Goal: Transaction & Acquisition: Purchase product/service

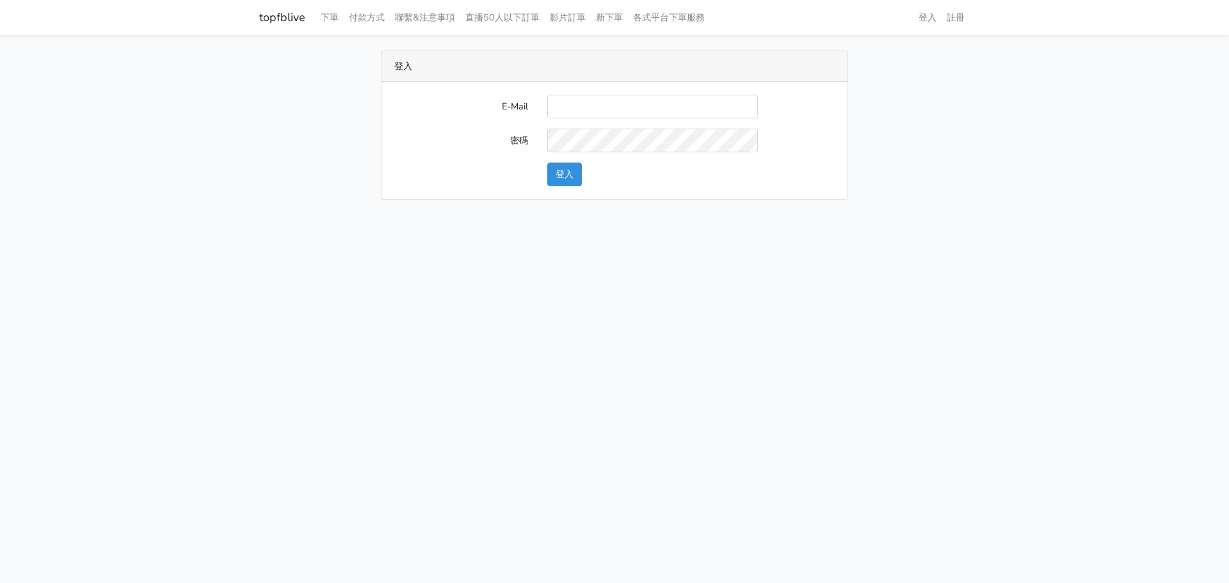
click at [587, 106] on input "E-Mail" at bounding box center [653, 107] width 211 height 24
type input "watin5408@gmail.com"
click at [567, 172] on button "登入" at bounding box center [565, 175] width 35 height 24
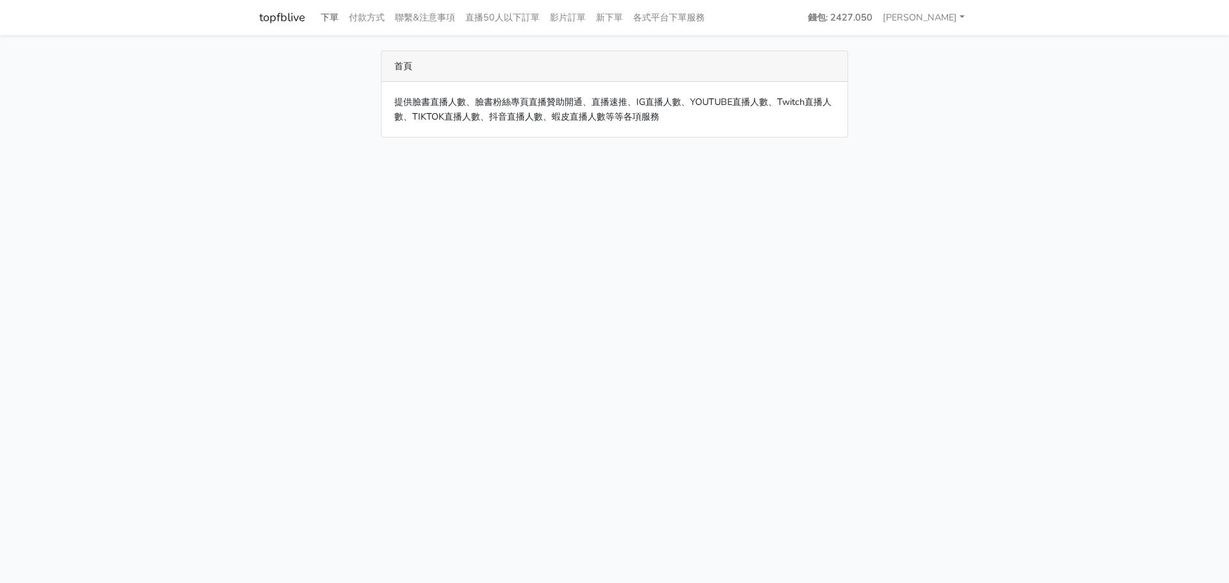
click at [331, 15] on link "下單" at bounding box center [330, 17] width 28 height 25
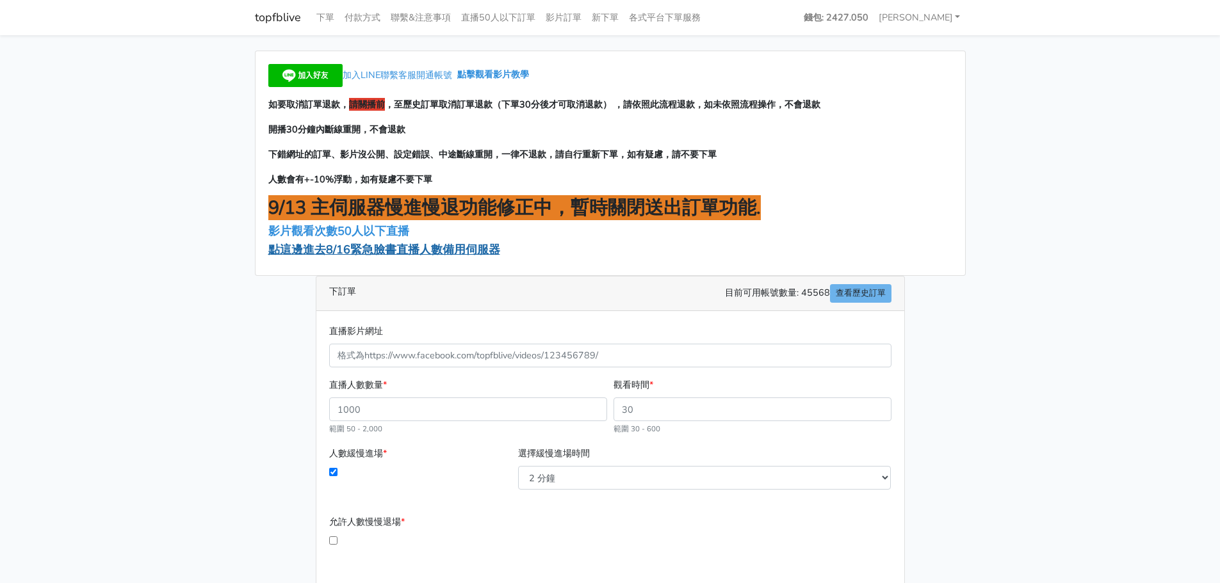
click at [361, 251] on span "點這邊進去8/16緊急臉書直播人數備用伺服器" at bounding box center [384, 249] width 232 height 15
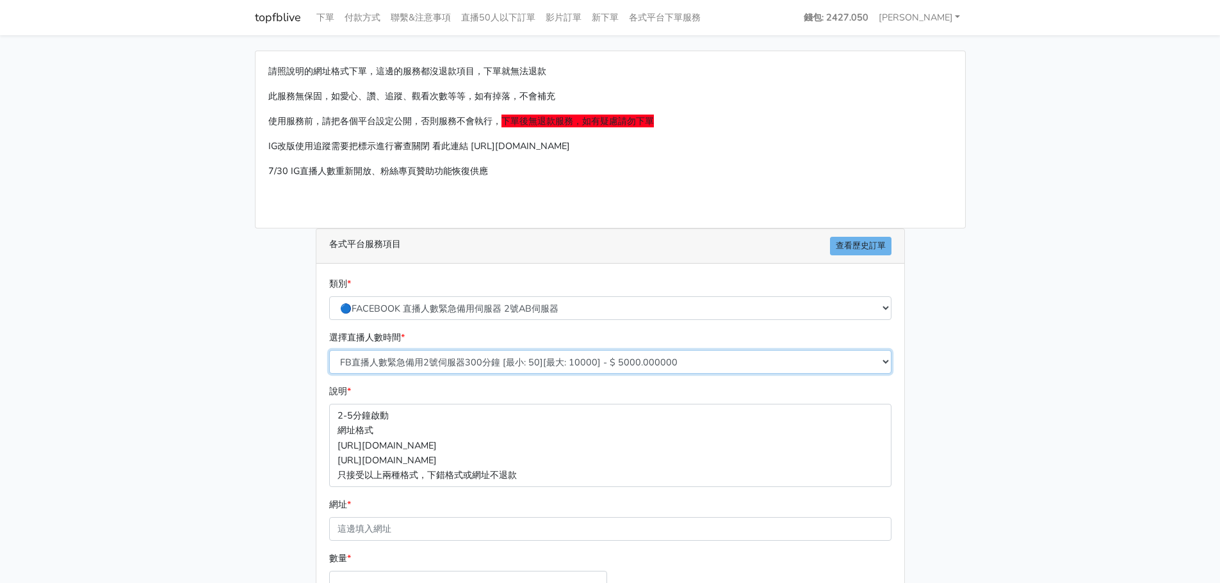
click at [443, 364] on select "FB直播人數緊急備用2號伺服器300分鐘 [最小: 50][最大: 10000] - $ 5000.000000 FB直播人數緊急備用2號伺服器60分鐘 [最…" at bounding box center [610, 362] width 562 height 24
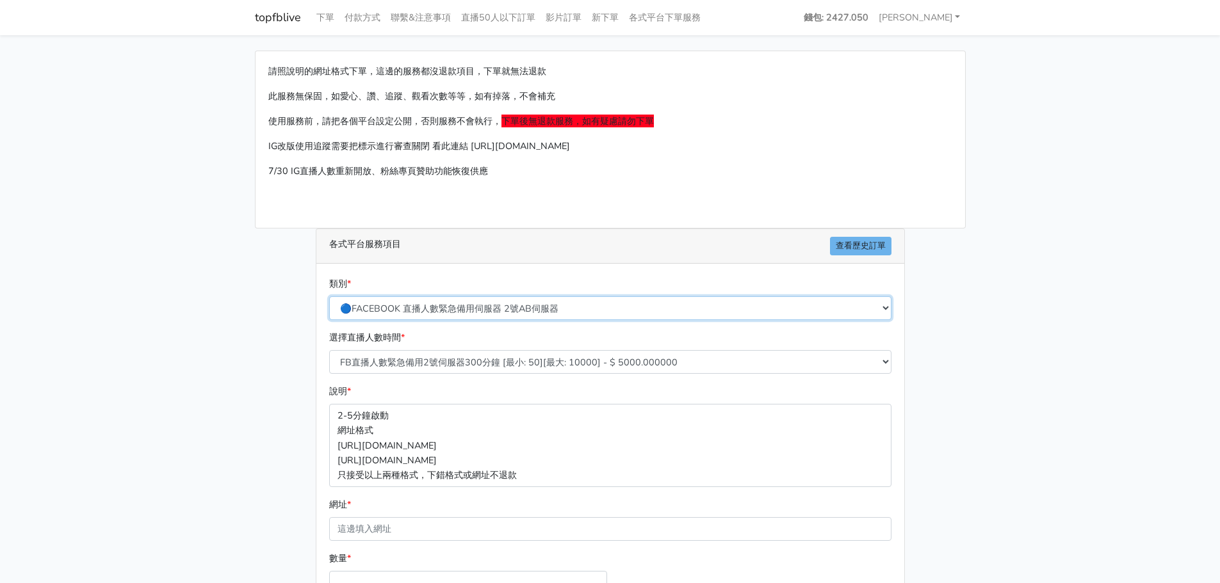
click at [457, 308] on select "🔵FACEBOOK 直播人數緊急備用伺服器 2號AB伺服器 🔵FACEBOOK 網軍專用貼文留言 安全保密 🔵9/30 FACEBOOK 直播人數緩慢進場緩慢…" at bounding box center [610, 308] width 562 height 24
select select "3/26熱門平台服務台灣粉絲IG YT FB TIKTOK"
click at [329, 296] on select "🔵FACEBOOK 直播人數緊急備用伺服器 2號AB伺服器 🔵FACEBOOK 網軍專用貼文留言 安全保密 🔵9/30 FACEBOOK 直播人數緩慢進場緩慢…" at bounding box center [610, 308] width 562 height 24
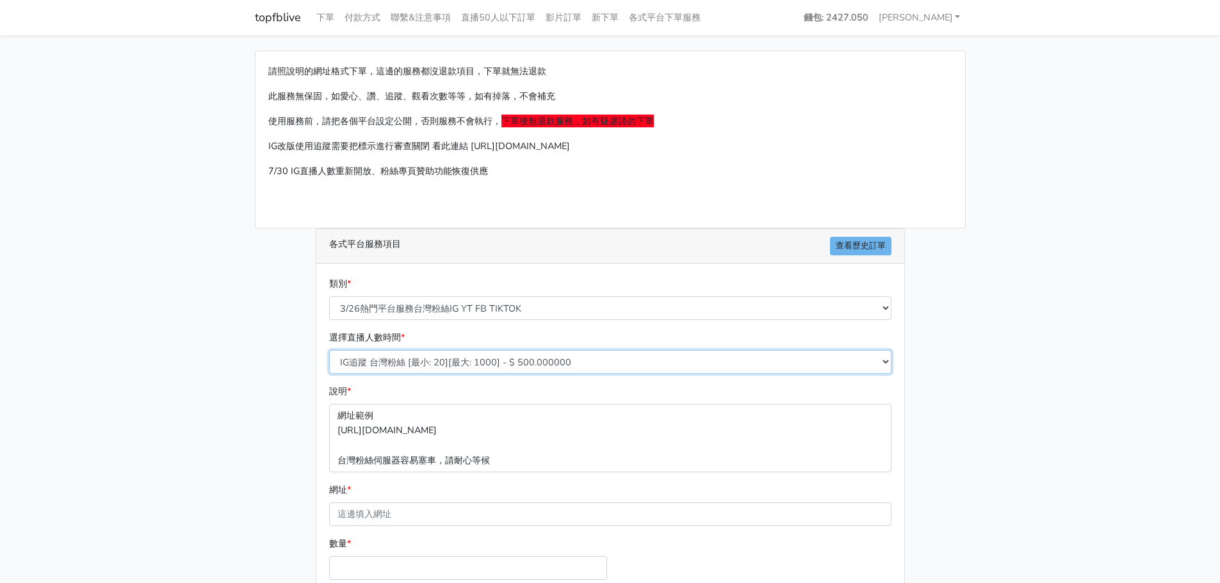
click at [434, 361] on select "IG追蹤 台灣粉絲 [最小: 20][最大: 1000] - $ 500.000000 IG愛心 台灣粉絲 [最小: 20][最大: 1000] - $ 35…" at bounding box center [610, 362] width 562 height 24
select select "668"
click at [329, 350] on select "IG追蹤 台灣粉絲 [最小: 20][最大: 1000] - $ 500.000000 IG愛心 台灣粉絲 [最小: 20][最大: 1000] - $ 35…" at bounding box center [610, 362] width 562 height 24
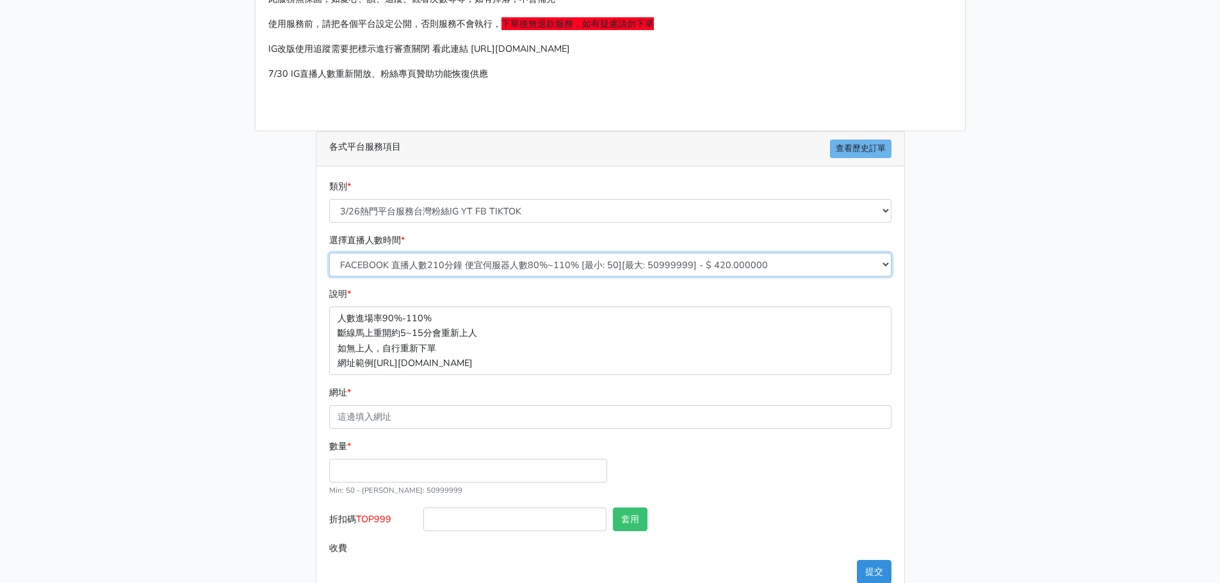
scroll to position [127, 0]
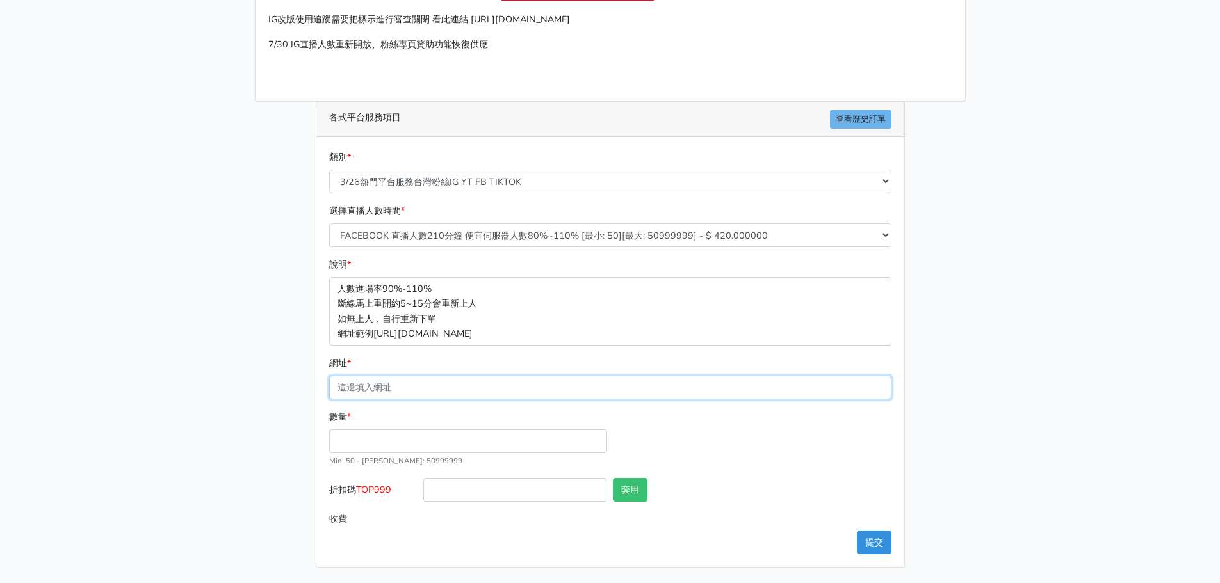
click at [385, 391] on input "網址 *" at bounding box center [610, 388] width 562 height 24
paste input "[URL][DOMAIN_NAME][DOMAIN_NAME]"
type input "[URL][DOMAIN_NAME][DOMAIN_NAME]"
click at [368, 435] on input "數量 *" at bounding box center [468, 442] width 278 height 24
type input "200"
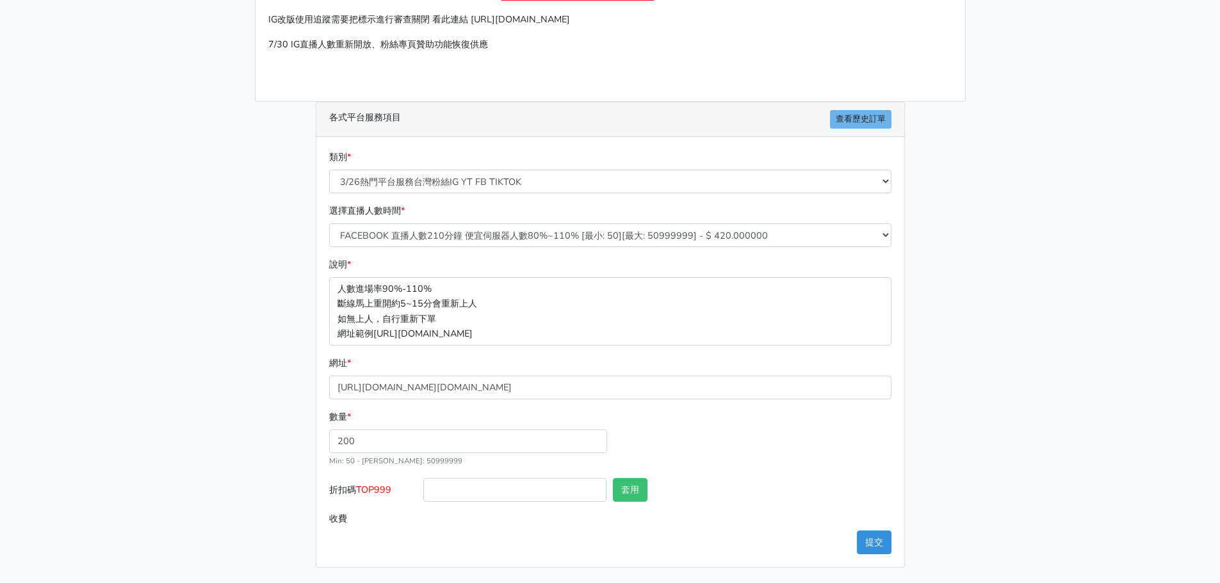
type input "84.000"
drag, startPoint x: 396, startPoint y: 494, endPoint x: 360, endPoint y: 494, distance: 35.9
click at [360, 494] on label "折扣碼 TOP999" at bounding box center [373, 492] width 95 height 29
copy span "TOP999"
click at [472, 487] on input "折扣碼 TOP999" at bounding box center [514, 490] width 183 height 24
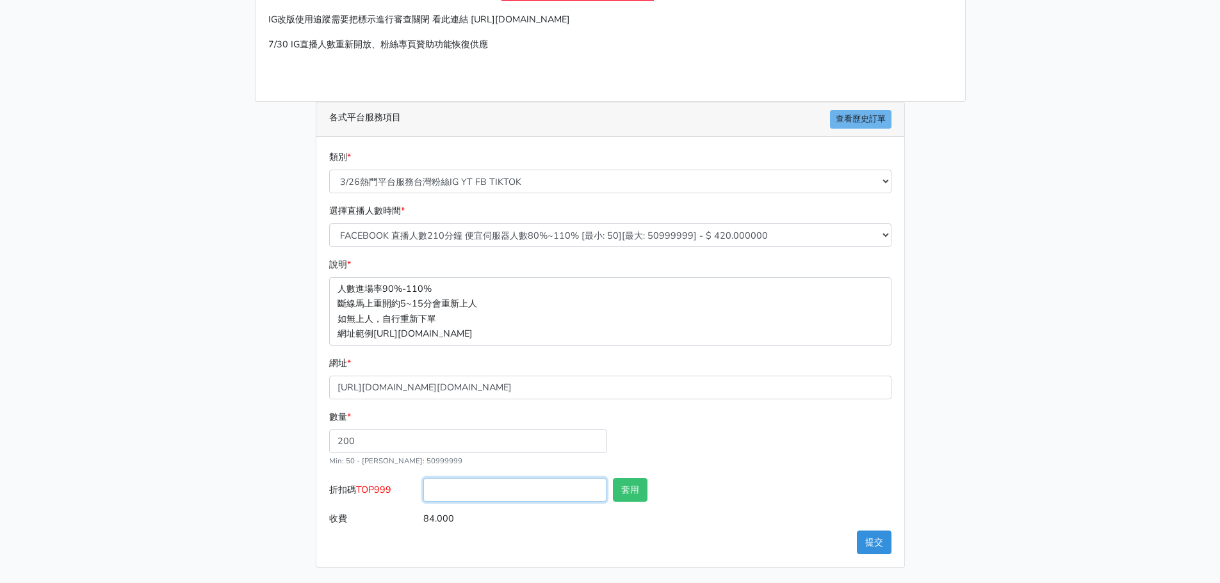
paste input "TOP999"
type input "TOP999"
click at [631, 492] on button "套用" at bounding box center [630, 490] width 35 height 24
type input "套用失敗"
click at [1012, 431] on main "請照說明的網址格式下單，這邊的服務都沒退款項目，下單就無法退款 此服務無保固，如愛心、讚、追蹤、觀看次數等等，如有掉落，不會補充 使用服務前，請把各個平台設定…" at bounding box center [610, 245] width 1220 height 675
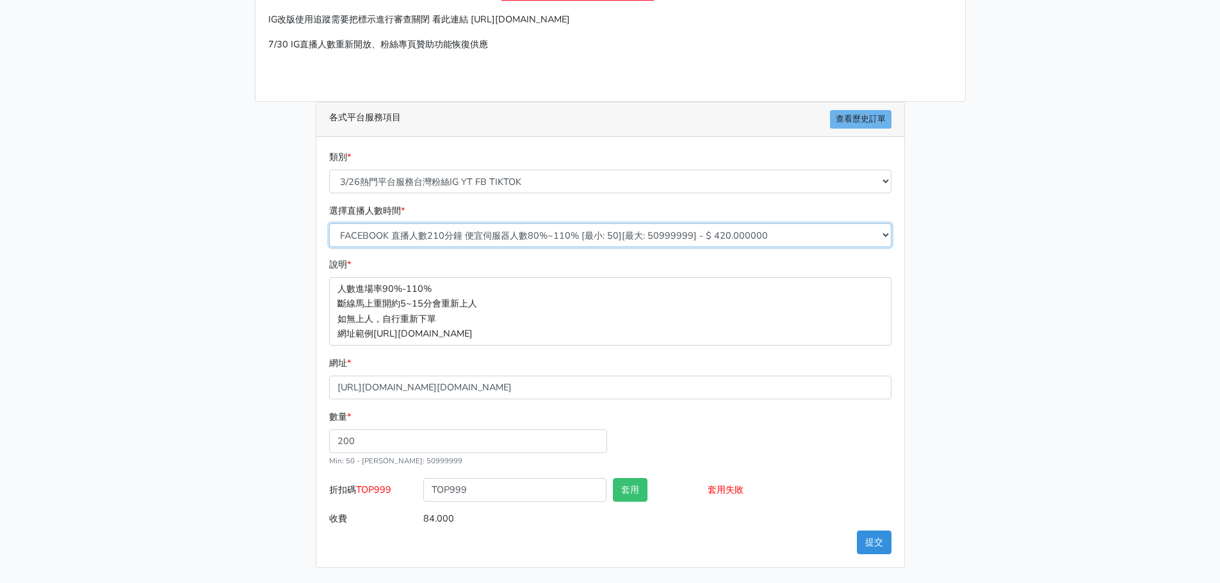
click at [473, 234] on select "IG追蹤 台灣粉絲 [最小: 20][最大: 1000] - $ 500.000000 IG愛心 台灣粉絲 [最小: 20][最大: 1000] - $ 35…" at bounding box center [610, 235] width 562 height 24
click at [329, 223] on select "IG追蹤 台灣粉絲 [最小: 20][最大: 1000] - $ 500.000000 IG愛心 台灣粉絲 [最小: 20][最大: 1000] - $ 35…" at bounding box center [610, 235] width 562 height 24
click at [1037, 430] on main "請照說明的網址格式下單，這邊的服務都沒退款項目，下單就無法退款 此服務無保固，如愛心、讚、追蹤、觀看次數等等，如有掉落，不會補充 使用服務前，請把各個平台設定…" at bounding box center [610, 245] width 1220 height 675
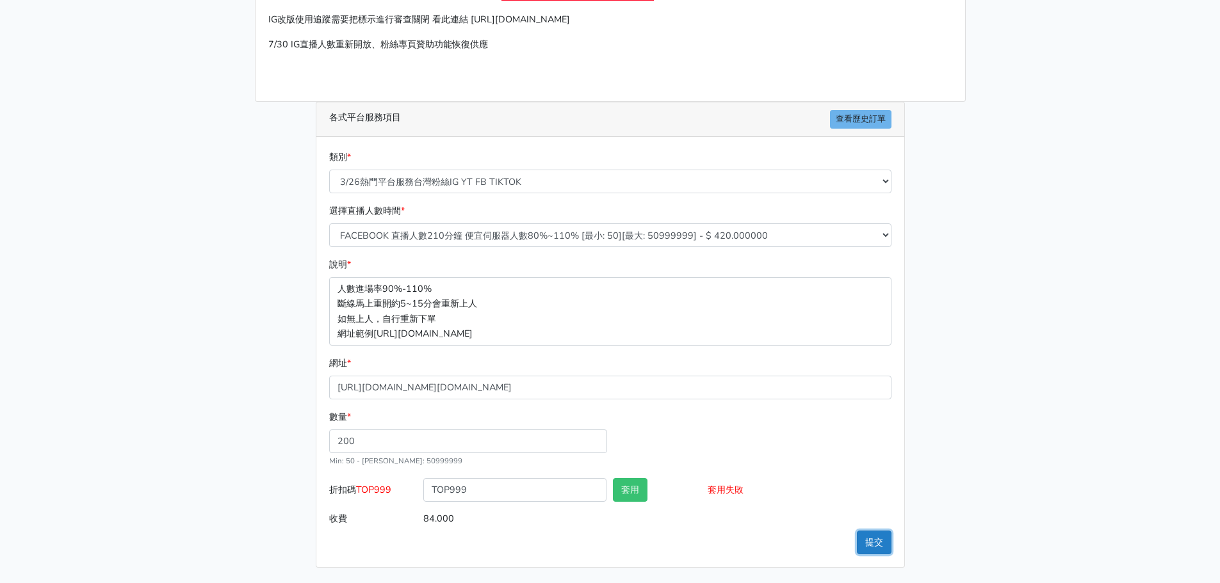
click at [868, 546] on button "提交" at bounding box center [874, 543] width 35 height 24
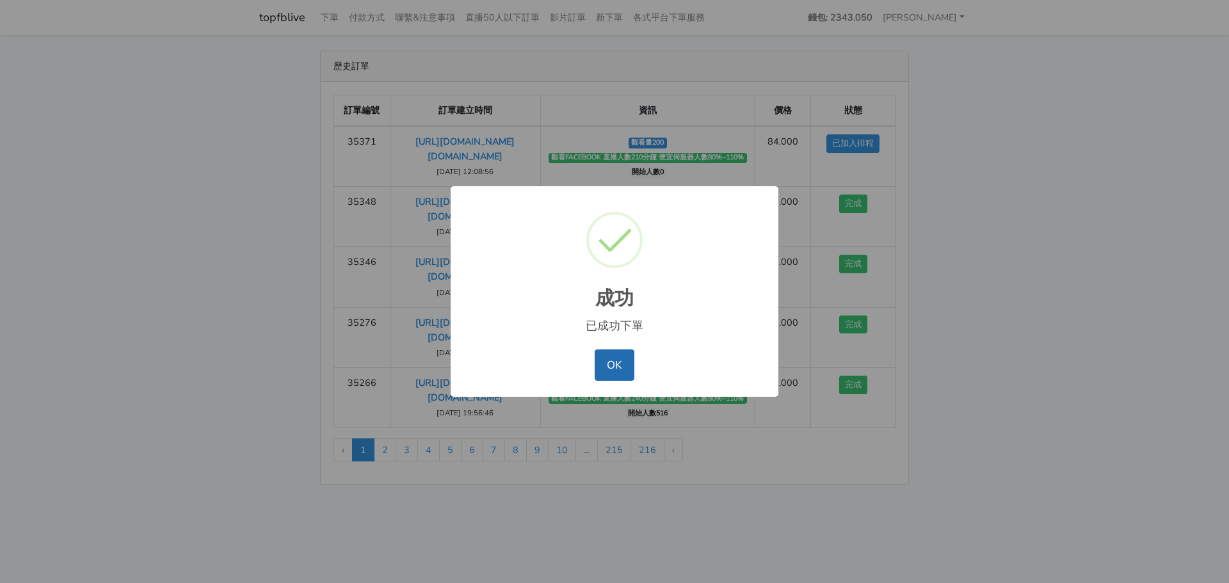
click at [621, 357] on button "OK" at bounding box center [614, 365] width 39 height 31
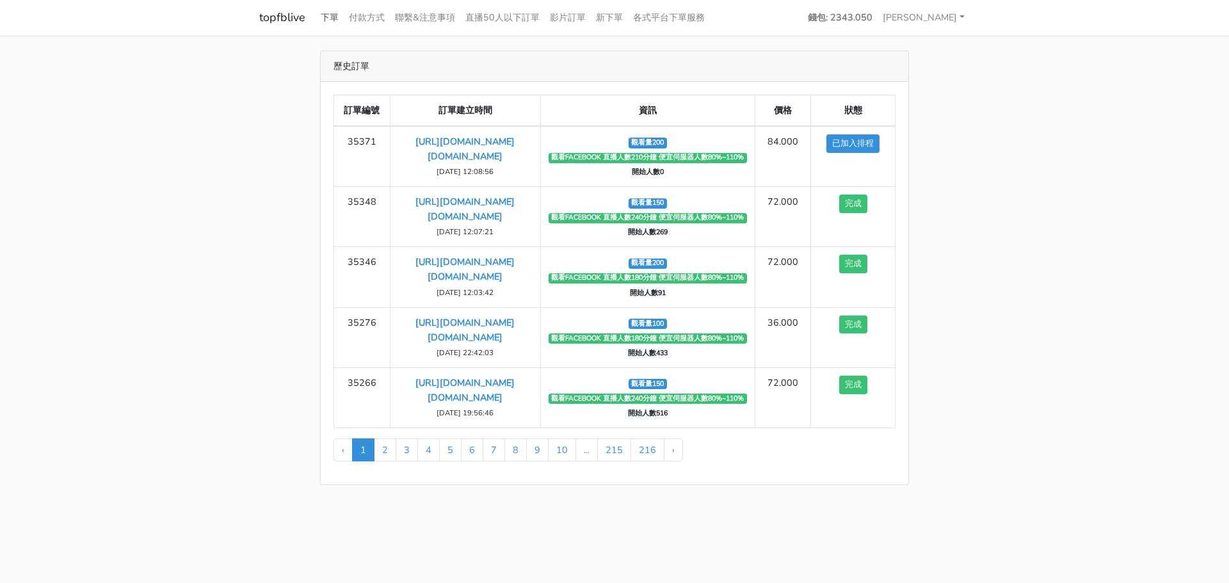
click at [325, 19] on link "下單" at bounding box center [330, 17] width 28 height 25
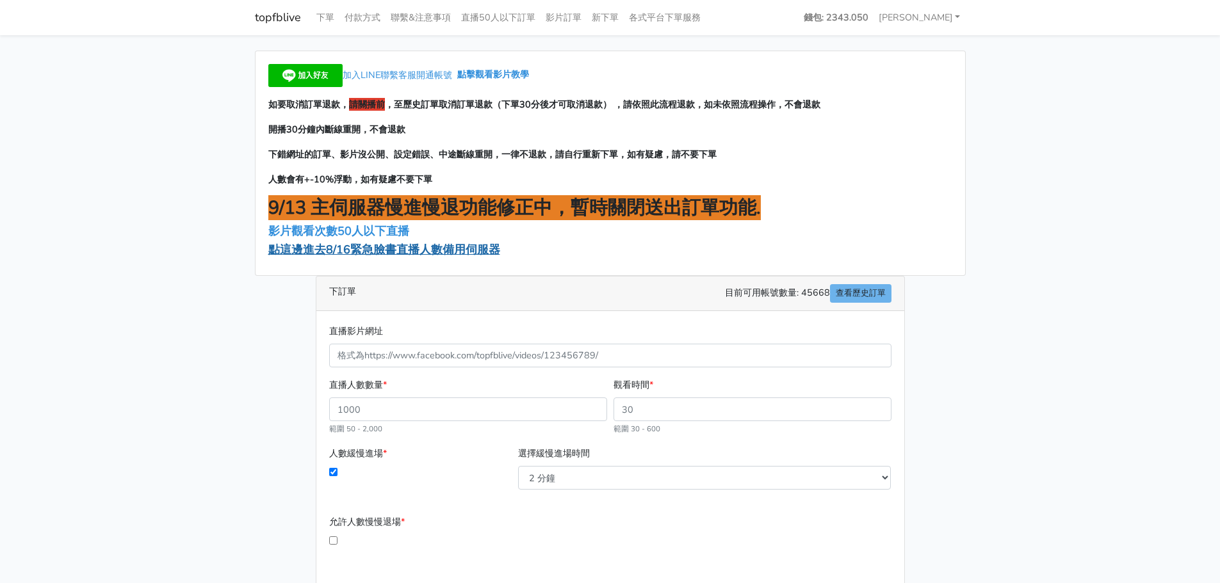
click at [346, 250] on span "點這邊進去8/16緊急臉書直播人數備用伺服器" at bounding box center [384, 249] width 232 height 15
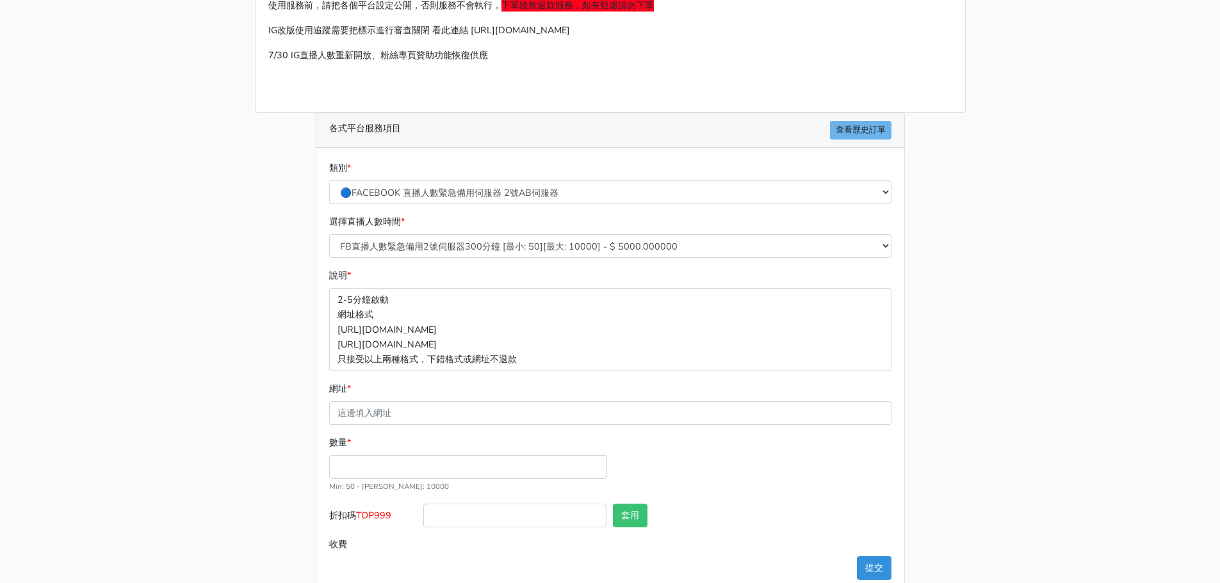
scroll to position [142, 0]
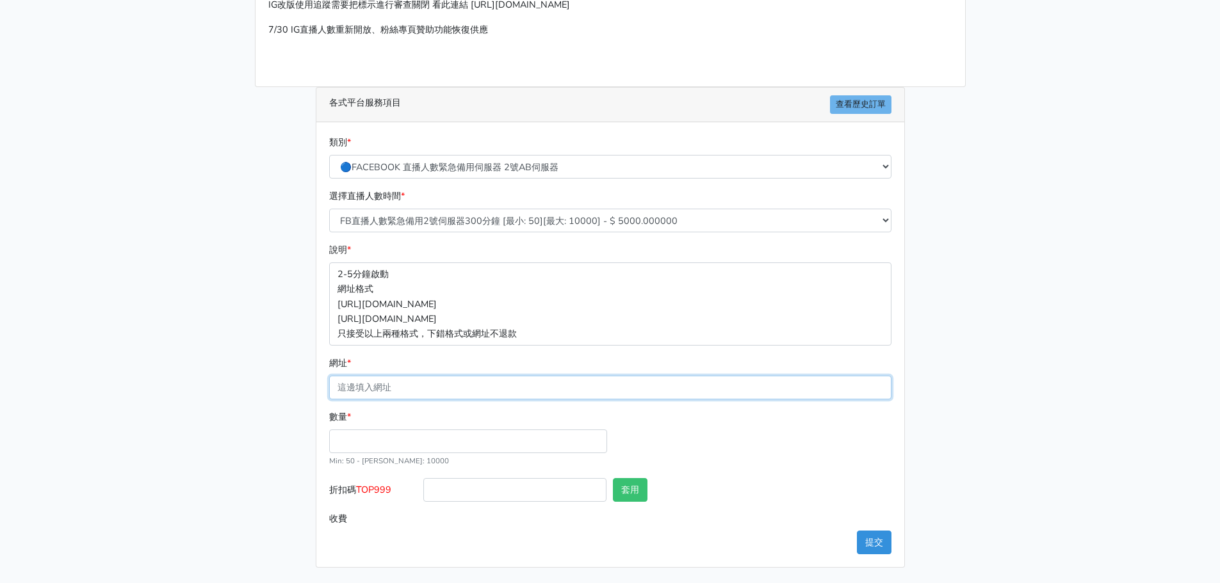
click at [394, 393] on input "網址 *" at bounding box center [610, 388] width 562 height 24
paste input "[URL][DOMAIN_NAME][DOMAIN_NAME]"
type input "[URL][DOMAIN_NAME][DOMAIN_NAME]"
click at [362, 437] on input "數量 *" at bounding box center [468, 442] width 278 height 24
type input "200"
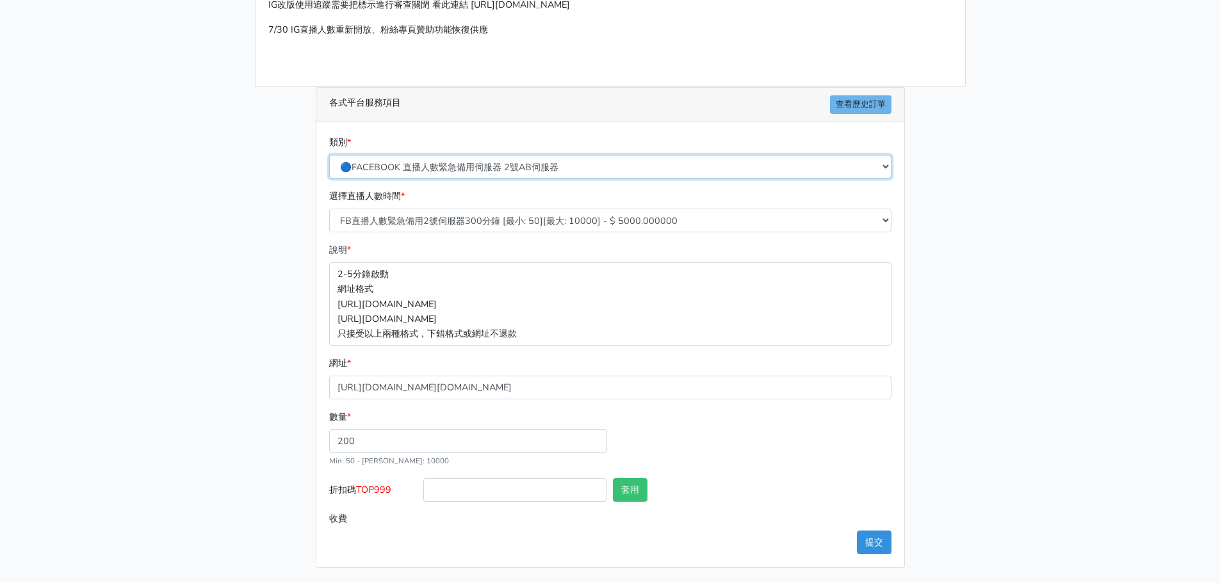
type input "1000.000"
click at [439, 166] on select "🔵FACEBOOK 直播人數緊急備用伺服器 2號AB伺服器 🔵FACEBOOK 網軍專用貼文留言 安全保密 🔵9/30 FACEBOOK 直播人數緩慢進場緩慢…" at bounding box center [610, 167] width 562 height 24
select select "3/26熱門平台服務台灣粉絲IG YT FB TIKTOK"
click at [329, 170] on select "🔵FACEBOOK 直播人數緊急備用伺服器 2號AB伺服器 🔵FACEBOOK 網軍專用貼文留言 安全保密 🔵9/30 FACEBOOK 直播人數緩慢進場緩慢…" at bounding box center [610, 167] width 562 height 24
type input "100.000"
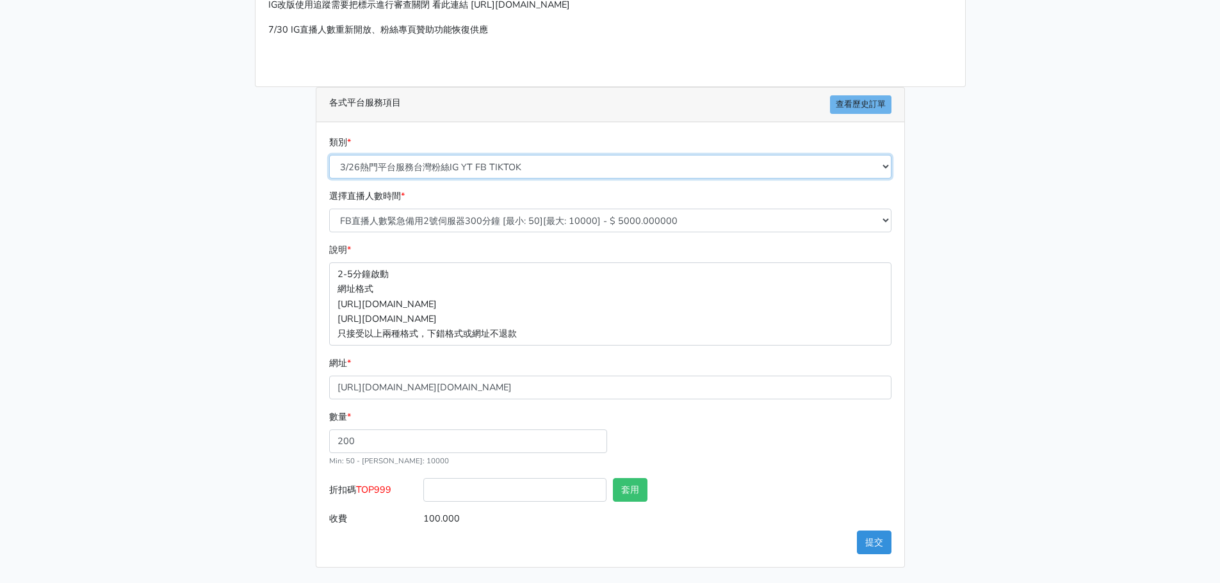
scroll to position [127, 0]
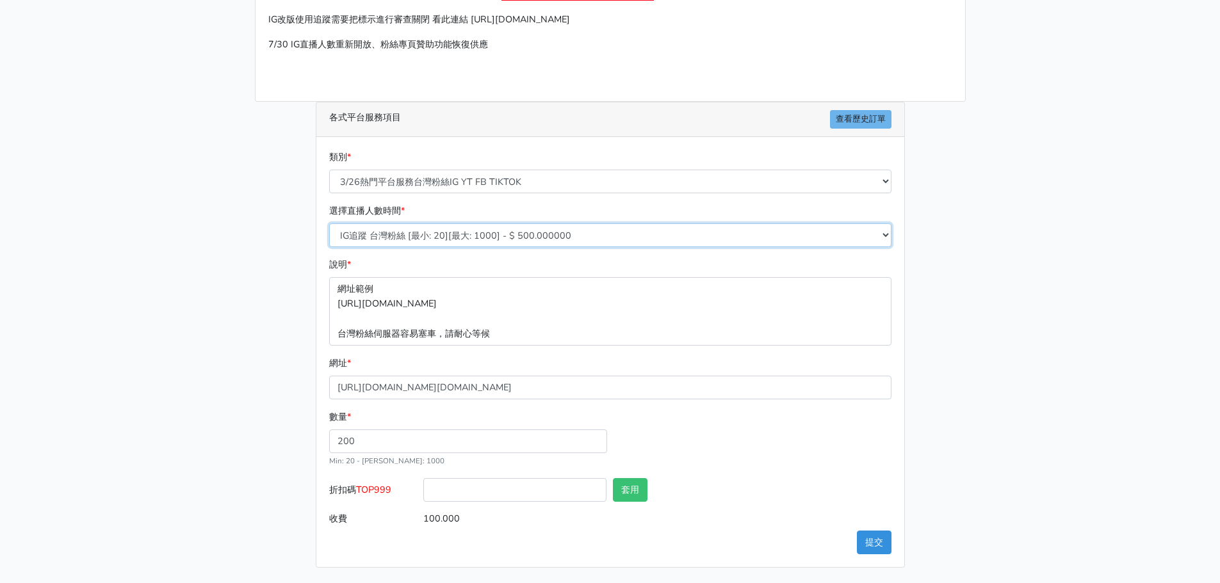
click at [455, 234] on select "IG追蹤 台灣粉絲 [最小: 20][最大: 1000] - $ 500.000000 IG愛心 台灣粉絲 [最小: 20][最大: 1000] - $ 35…" at bounding box center [610, 235] width 562 height 24
select select "668"
click at [329, 223] on select "IG追蹤 台灣粉絲 [最小: 20][最大: 1000] - $ 500.000000 IG愛心 台灣粉絲 [最小: 20][最大: 1000] - $ 35…" at bounding box center [610, 235] width 562 height 24
type input "84.000"
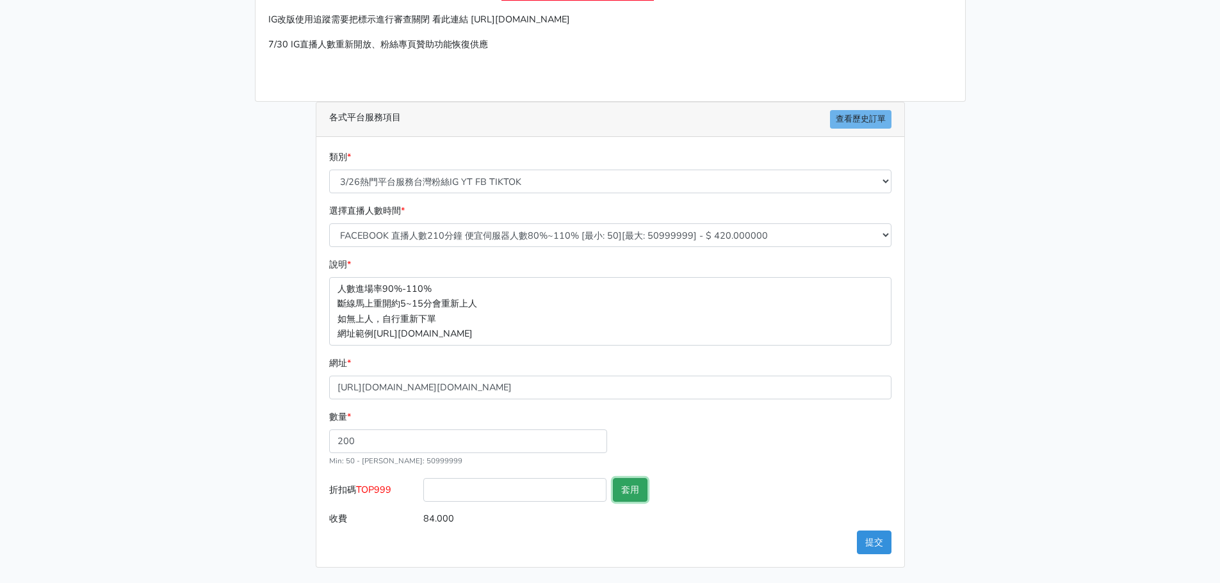
click at [633, 494] on button "套用" at bounding box center [630, 490] width 35 height 24
click at [874, 544] on button "提交" at bounding box center [874, 543] width 35 height 24
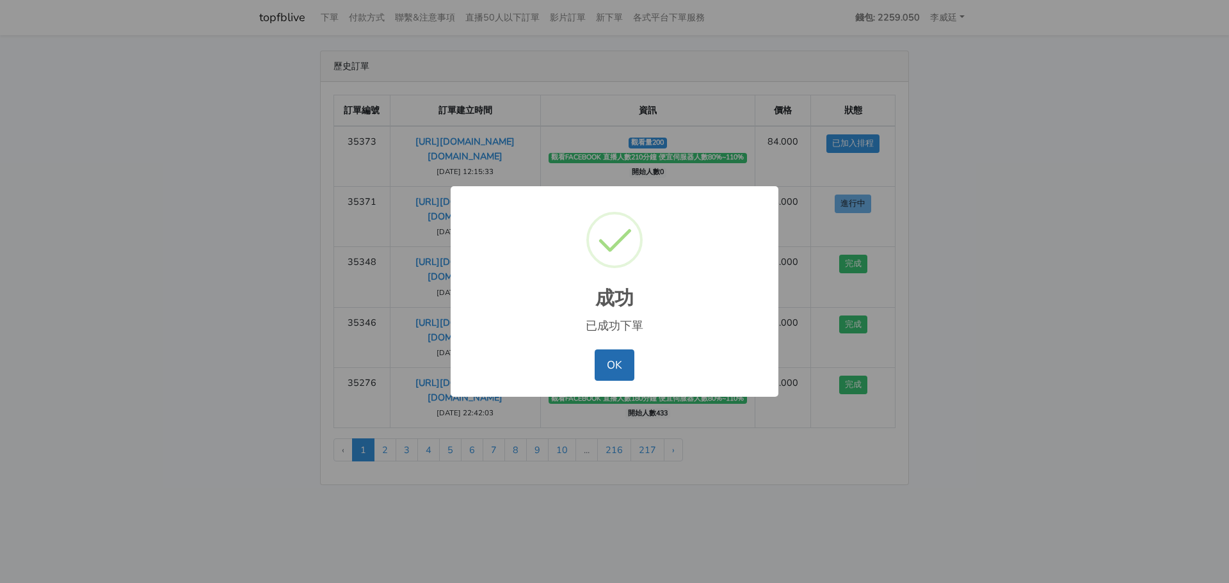
click at [613, 359] on button "OK" at bounding box center [614, 365] width 39 height 31
